Goal: Information Seeking & Learning: Learn about a topic

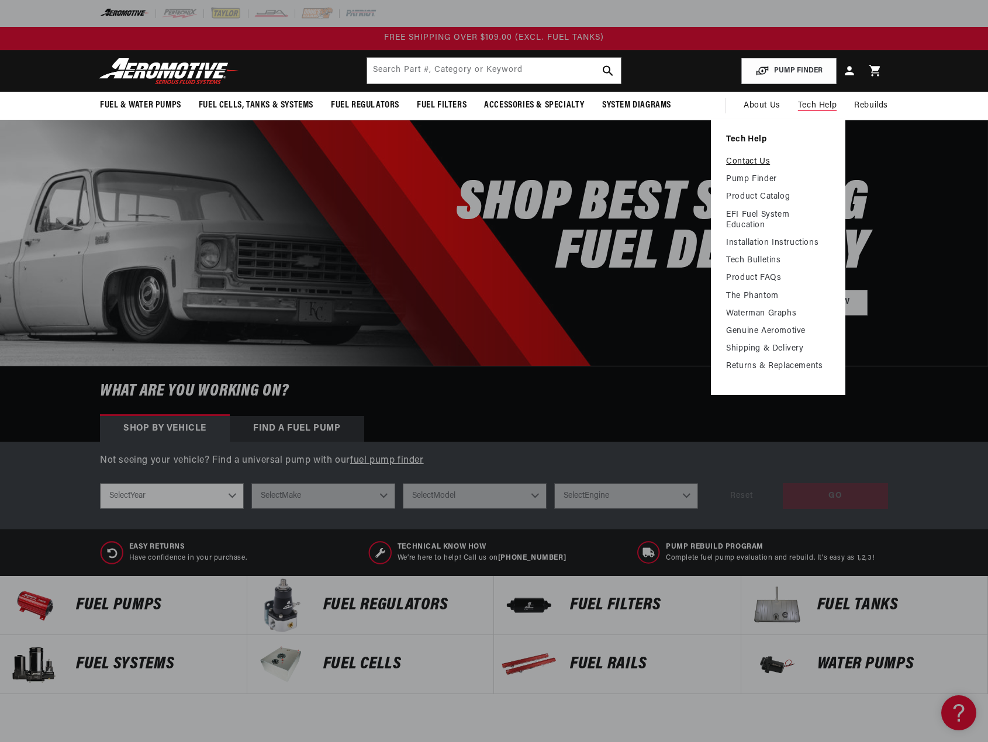
click at [752, 159] on link "Contact Us" at bounding box center [778, 162] width 104 height 11
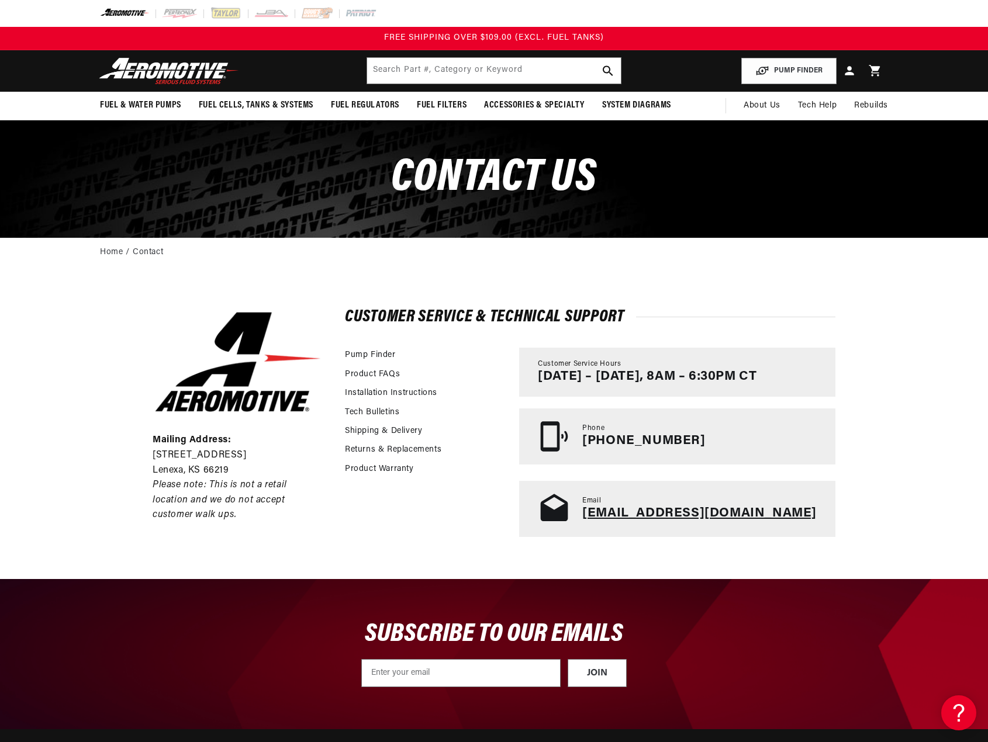
click at [689, 516] on link "tech@aeromotiveinc.com" at bounding box center [699, 513] width 234 height 13
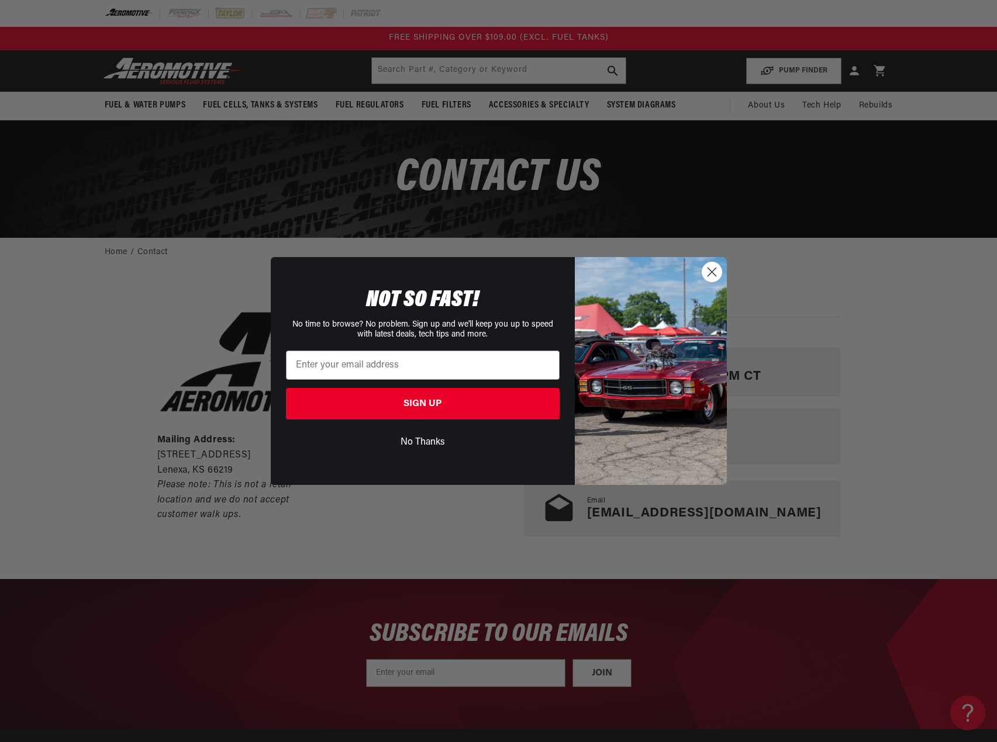
click at [705, 269] on circle "Close dialog" at bounding box center [710, 271] width 19 height 19
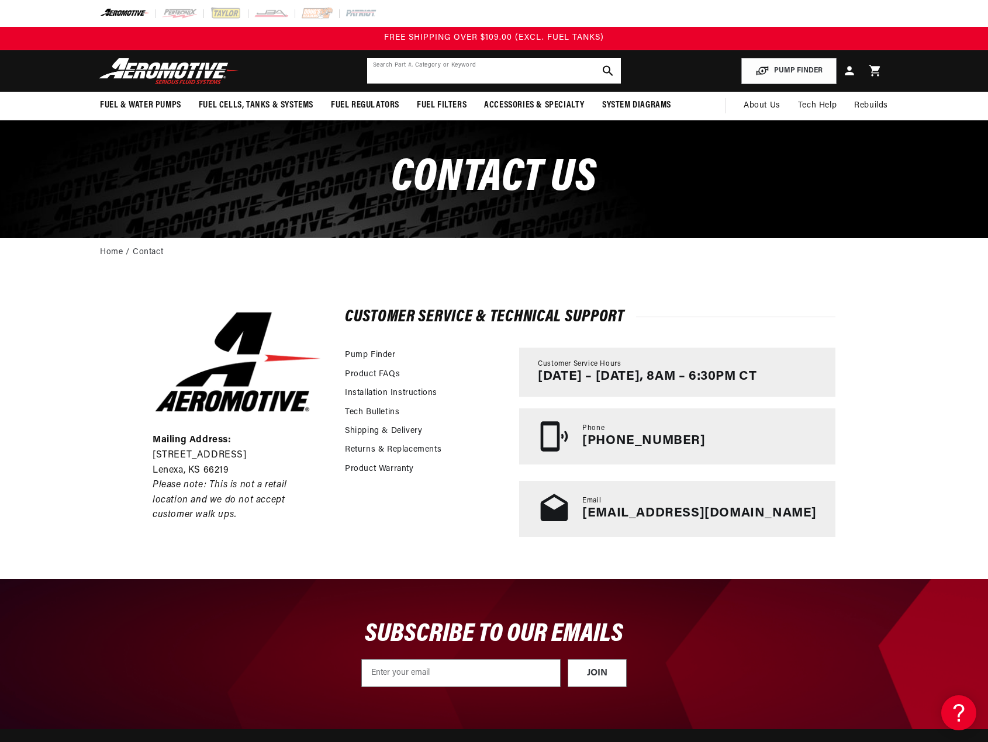
click at [468, 72] on input "text" at bounding box center [494, 71] width 254 height 26
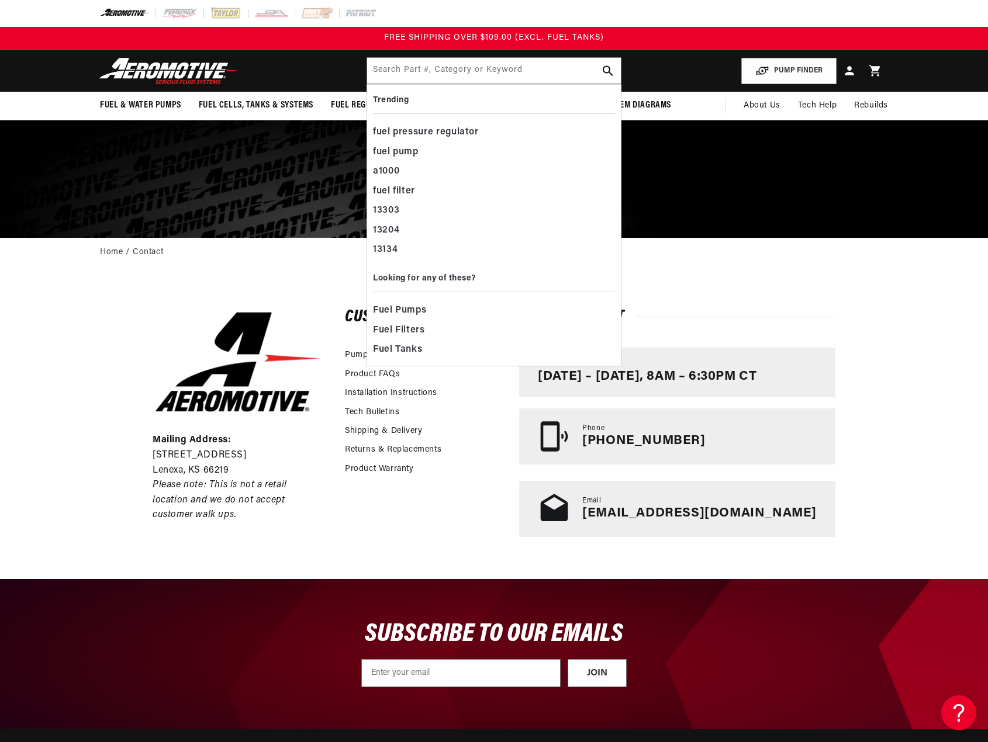
click at [100, 459] on div "Mailing Address: 10955 Mill Creek Road Lenexa, KS 66219 Please note: This is no…" at bounding box center [494, 423] width 988 height 311
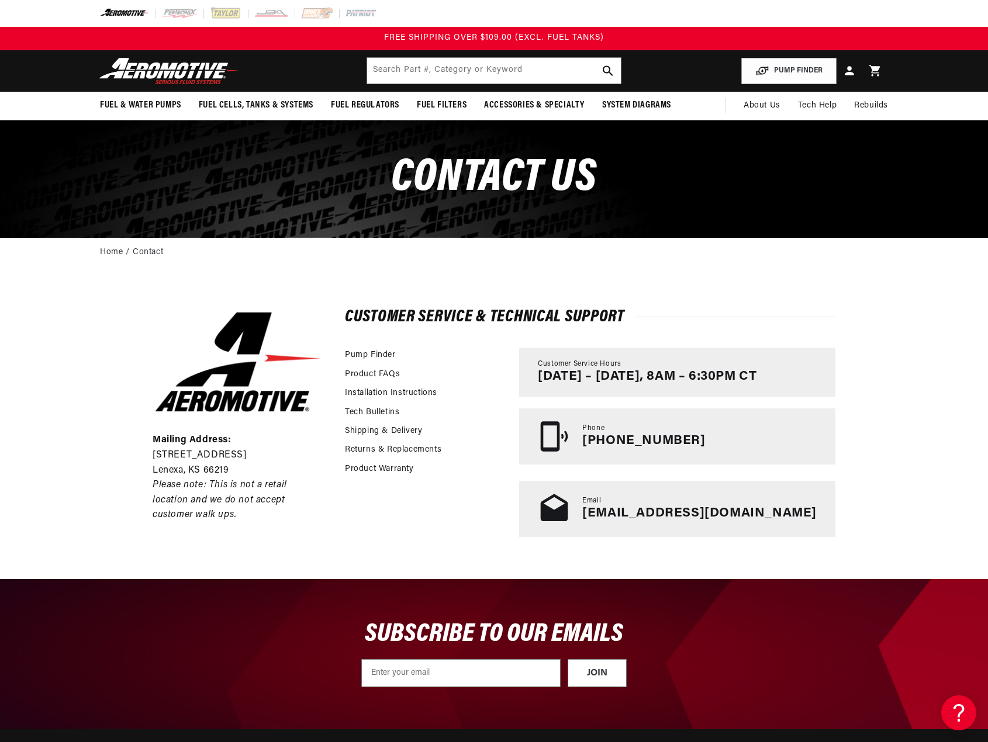
click at [105, 386] on div "Mailing Address: 10955 Mill Creek Road Lenexa, KS 66219 Please note: This is no…" at bounding box center [494, 423] width 988 height 311
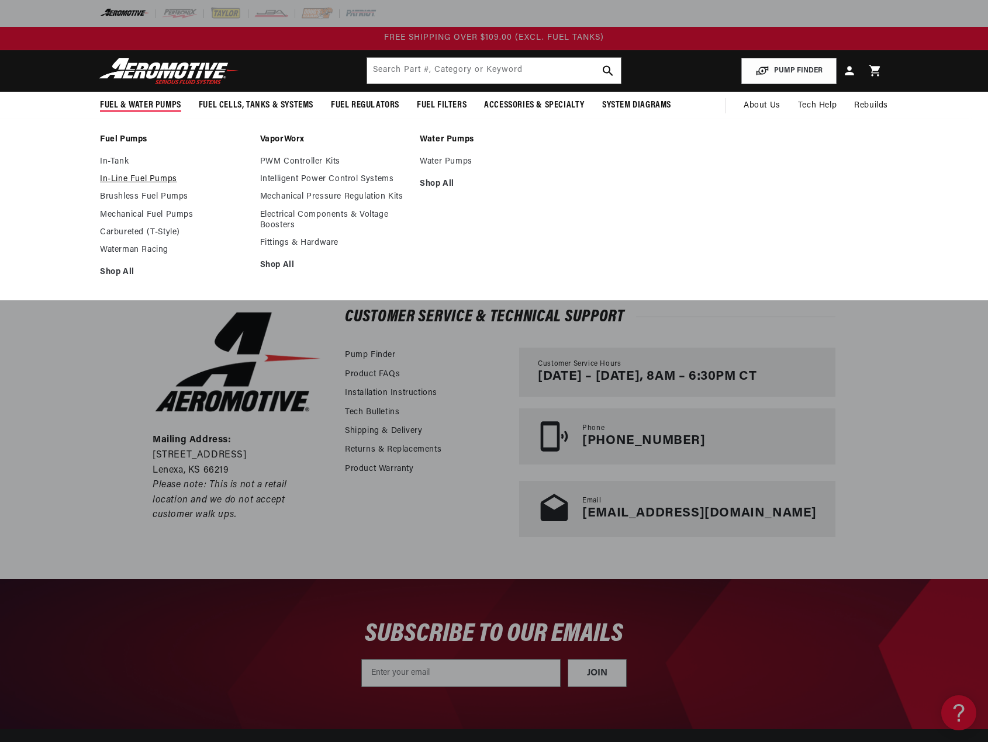
click at [138, 179] on link "In-Line Fuel Pumps" at bounding box center [174, 179] width 148 height 11
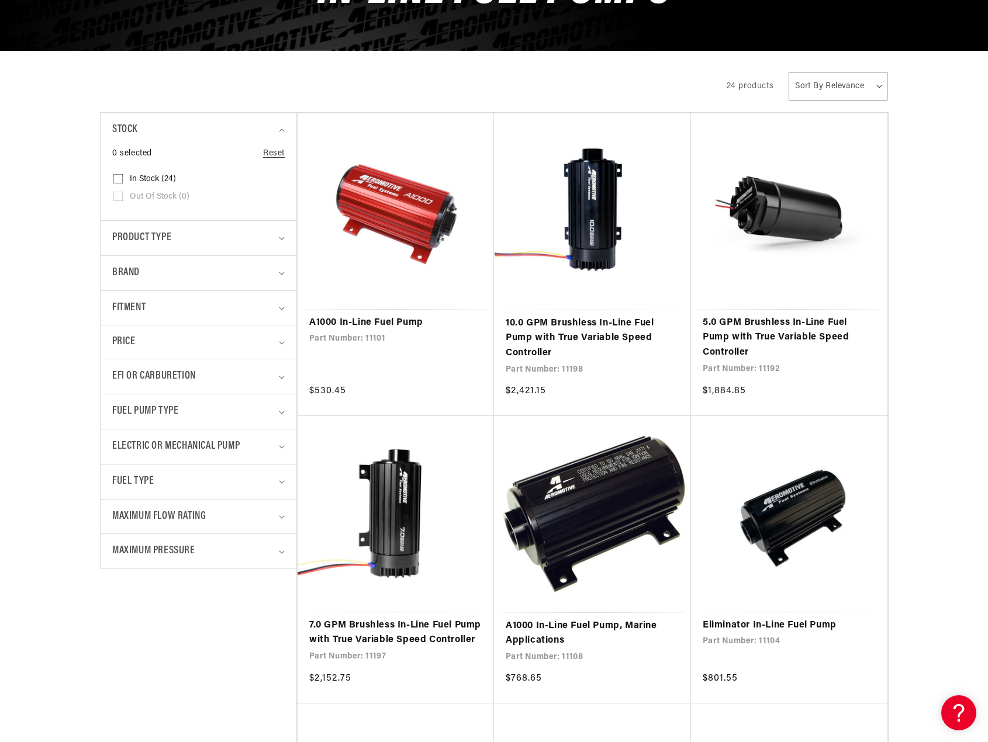
click at [326, 90] on div "All Products" at bounding box center [403, 84] width 606 height 33
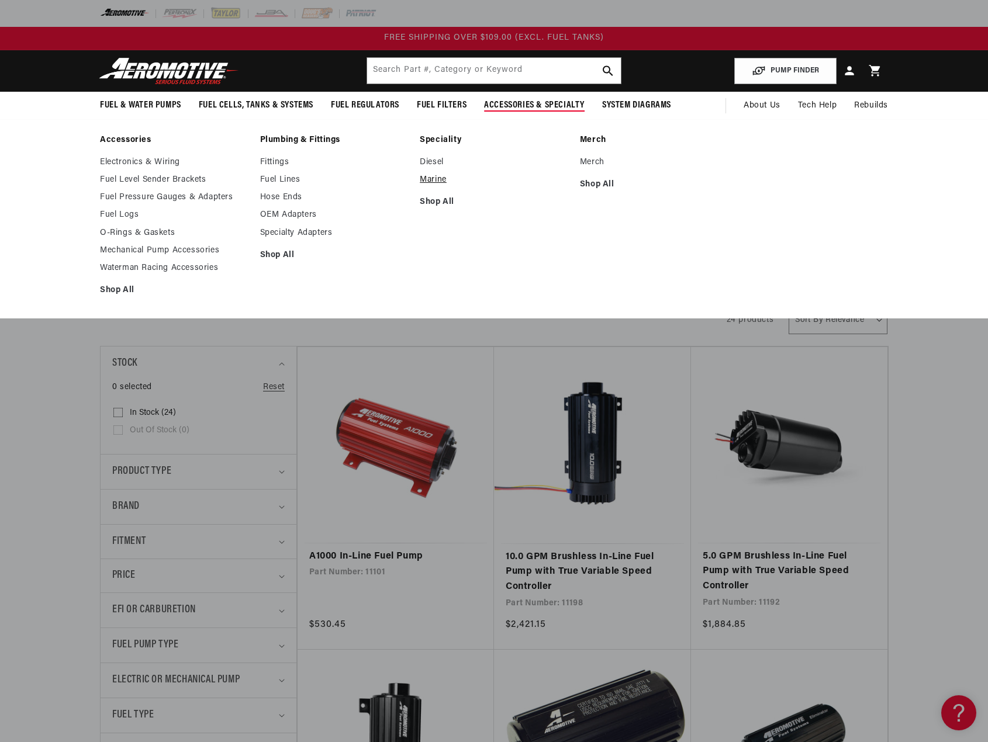
click at [436, 179] on link "Marine" at bounding box center [494, 180] width 148 height 11
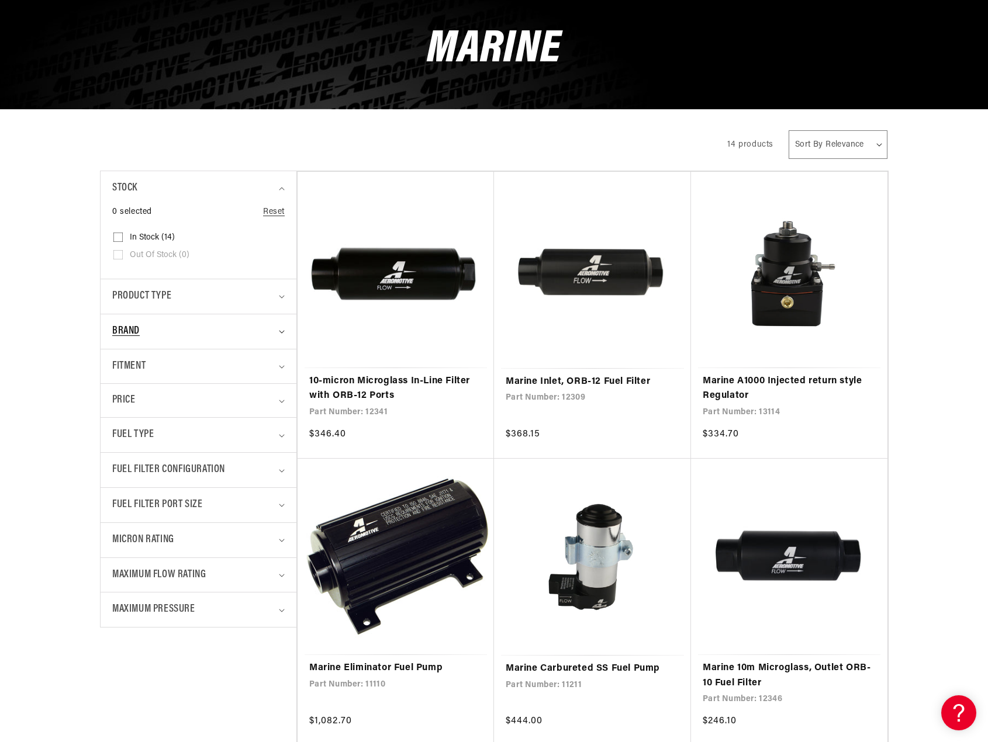
click at [172, 324] on div "Brand" at bounding box center [193, 331] width 163 height 17
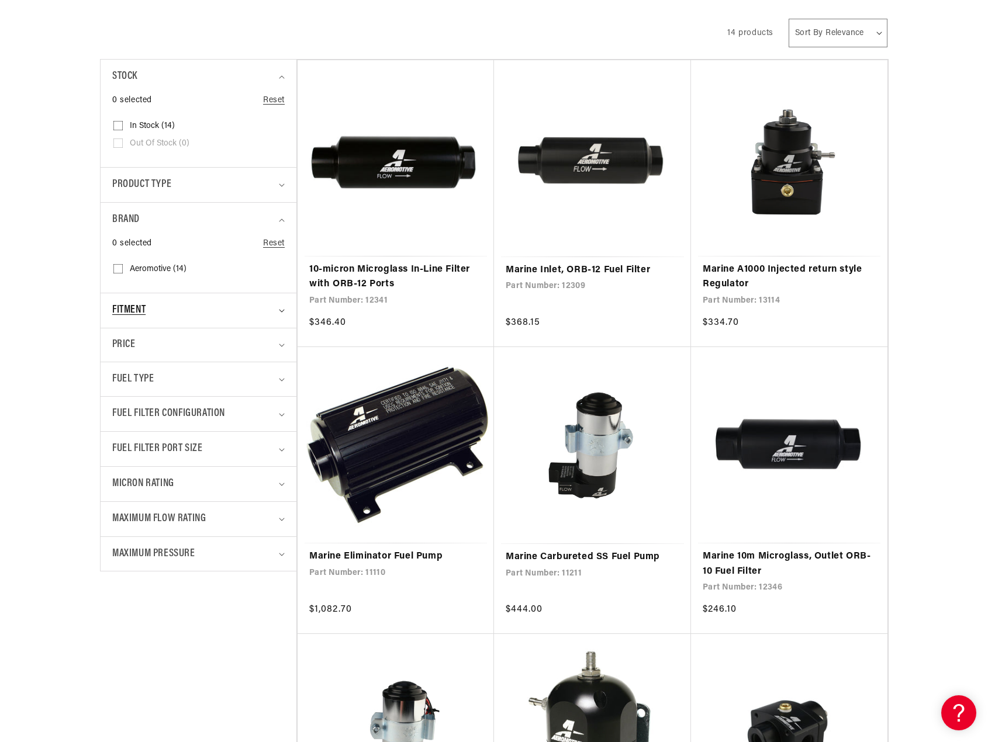
scroll to position [292, 0]
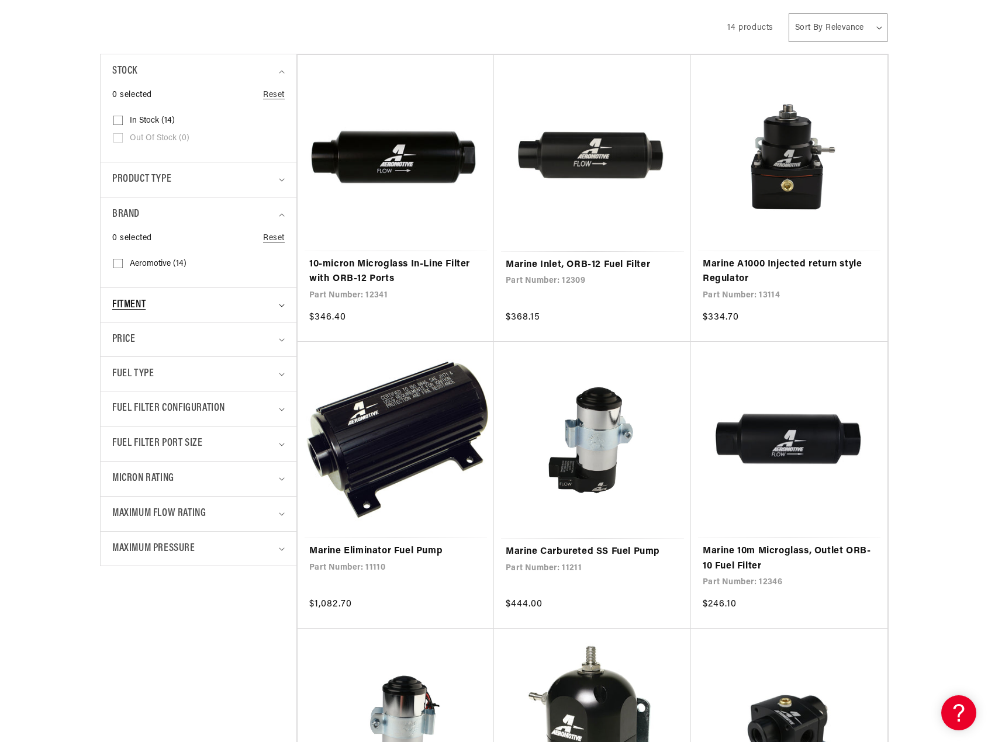
click at [169, 300] on div "Fitment" at bounding box center [193, 305] width 163 height 17
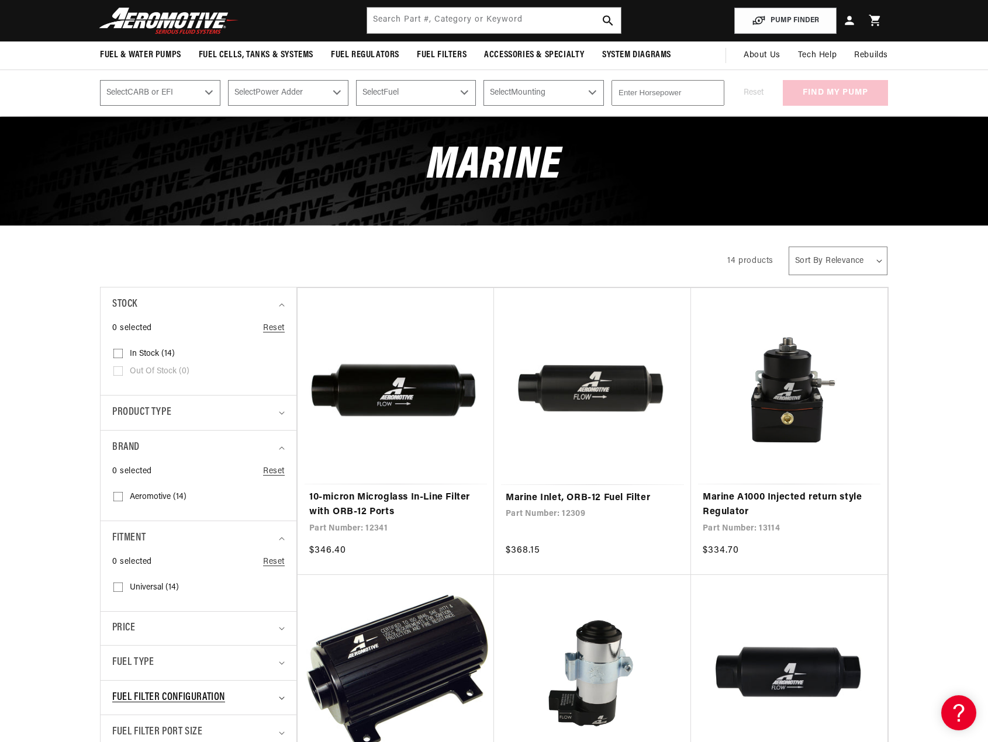
scroll to position [58, 0]
click at [301, 264] on div "All Products" at bounding box center [403, 260] width 607 height 33
click at [191, 96] on select "Select CARB or EFI Carbureted Fuel Injected" at bounding box center [160, 93] width 120 height 26
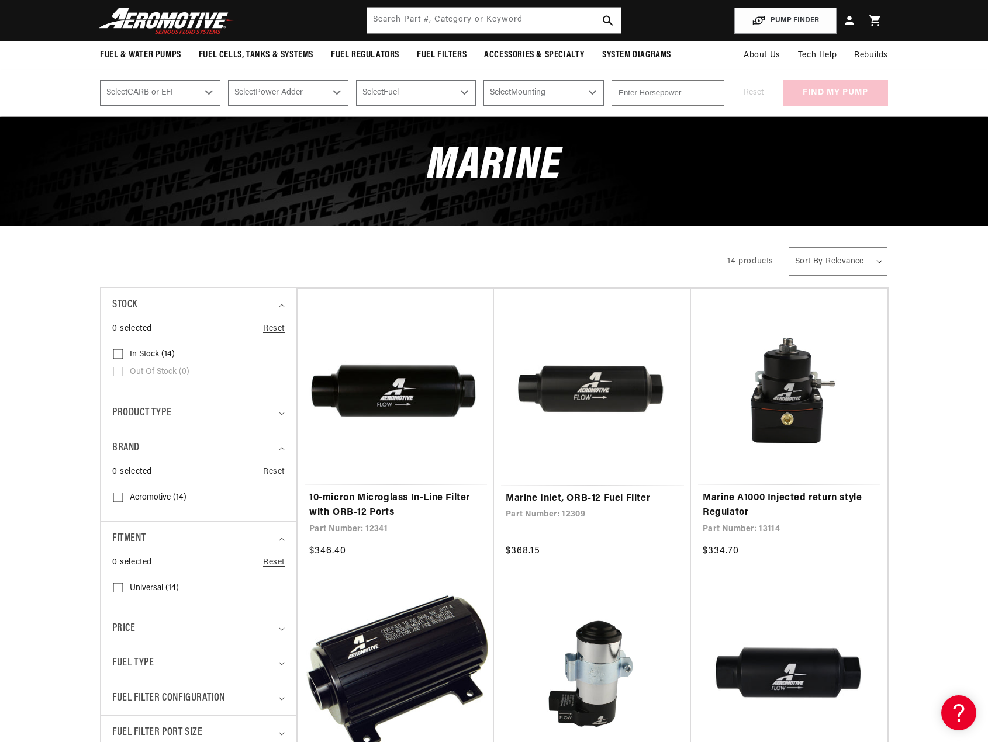
click at [177, 88] on select "Select CARB or EFI Carbureted Fuel Injected" at bounding box center [160, 93] width 120 height 26
select select "Carbureted"
click at [100, 80] on select "Select CARB or EFI Carbureted Fuel Injected" at bounding box center [160, 93] width 120 height 26
select select "Carbureted"
click at [309, 89] on select "Select Power Adder No - Naturally Aspirated Yes - Forced Induction" at bounding box center [288, 93] width 120 height 26
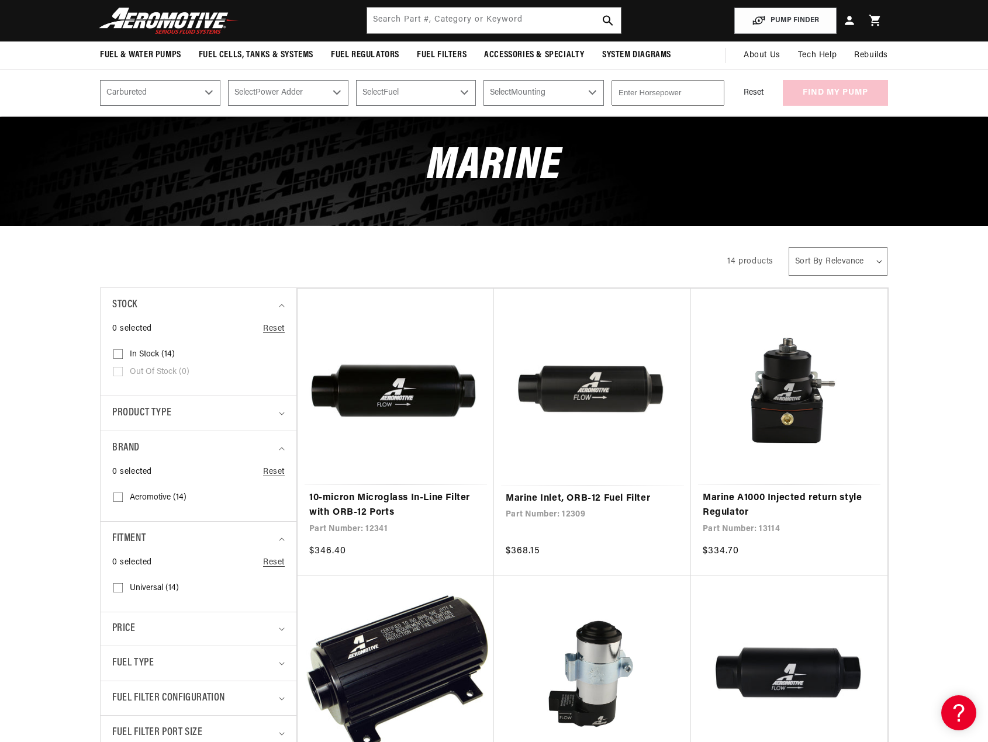
select select "No-Naturally-Aspirated"
click at [228, 80] on select "Select Power Adder No - Naturally Aspirated Yes - Forced Induction" at bounding box center [288, 93] width 120 height 26
select select "No-Naturally-Aspirated"
click at [414, 95] on select "Select Fuel E85 Gas" at bounding box center [416, 93] width 120 height 26
select select "Gas"
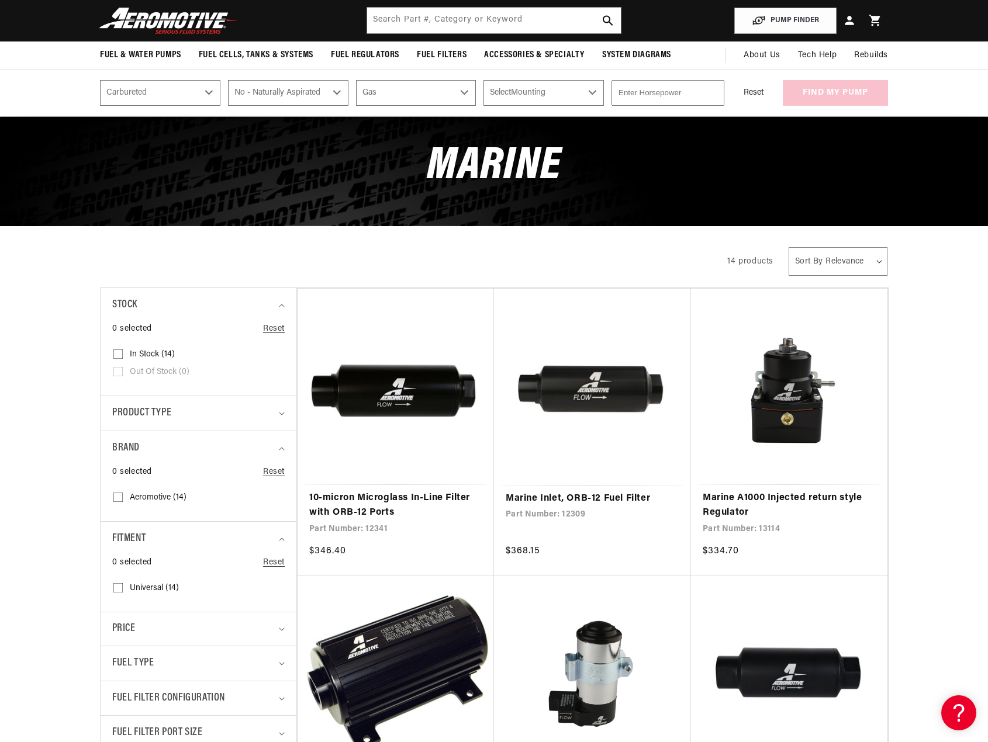
click at [356, 80] on select "Select Fuel E85 Gas" at bounding box center [416, 93] width 120 height 26
select select "Gas"
click at [585, 97] on select "Select Mounting External In-Tank" at bounding box center [543, 93] width 120 height 26
select select "In-Tank"
click at [483, 80] on select "Select Mounting External In-Tank" at bounding box center [543, 93] width 120 height 26
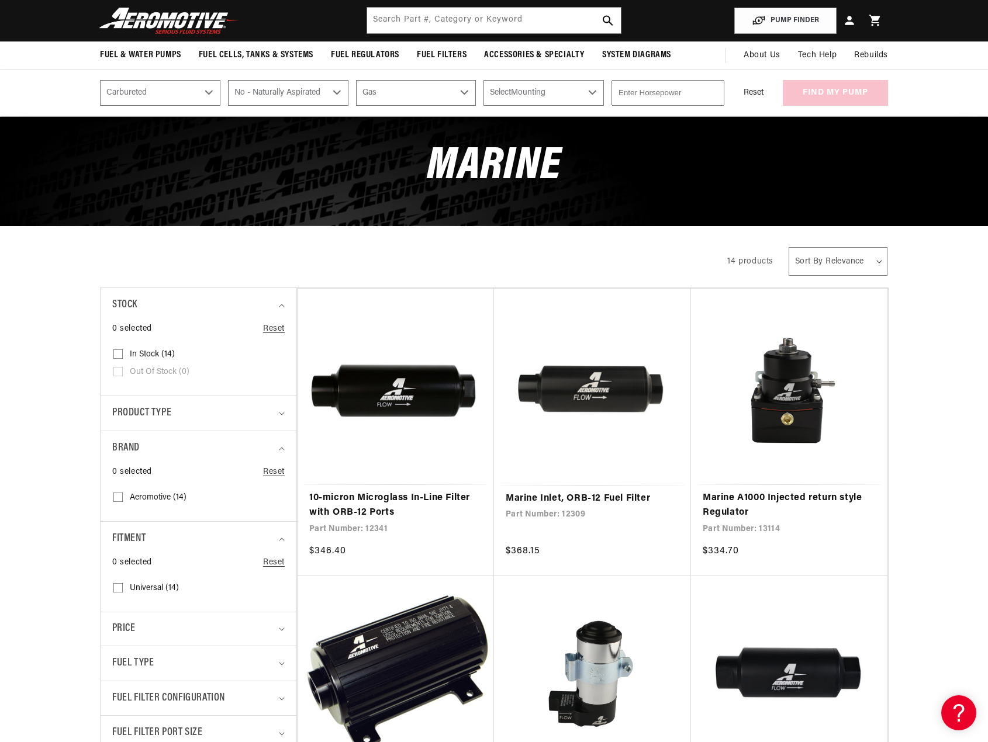
select select "In-Tank"
click at [616, 100] on input "number" at bounding box center [667, 93] width 113 height 26
type input "351"
click at [770, 96] on button "Reset" at bounding box center [753, 93] width 43 height 26
select select "CARB or EFI"
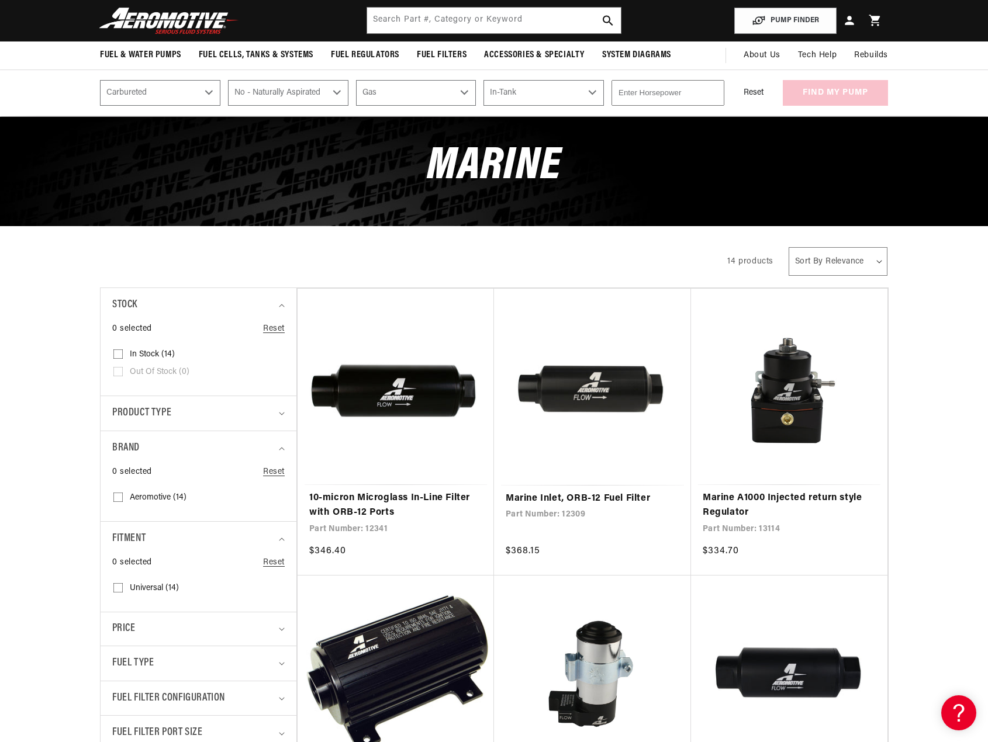
select select "Power Adder"
select select "Fuel"
select select "Mounting"
click at [199, 12] on img at bounding box center [169, 20] width 146 height 27
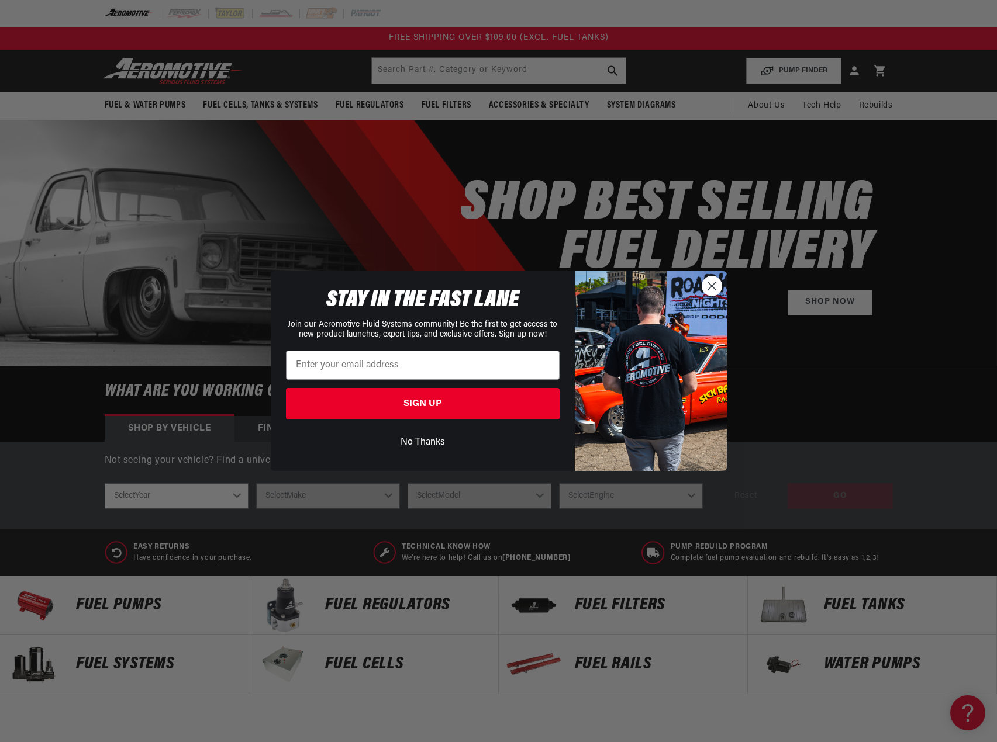
click at [426, 444] on button "No Thanks" at bounding box center [423, 442] width 274 height 22
